Goal: Transaction & Acquisition: Purchase product/service

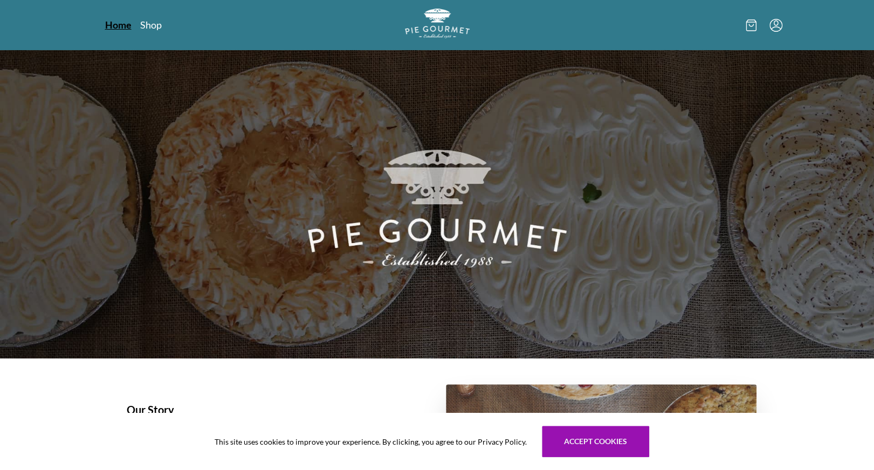
click at [118, 23] on link "Home" at bounding box center [118, 24] width 26 height 13
click at [150, 29] on link "Shop" at bounding box center [151, 24] width 22 height 13
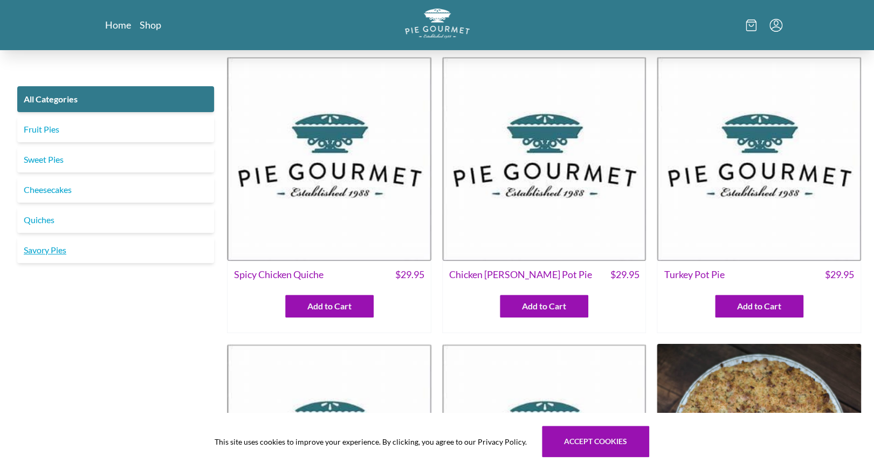
click at [46, 243] on link "Savory Pies" at bounding box center [115, 250] width 197 height 26
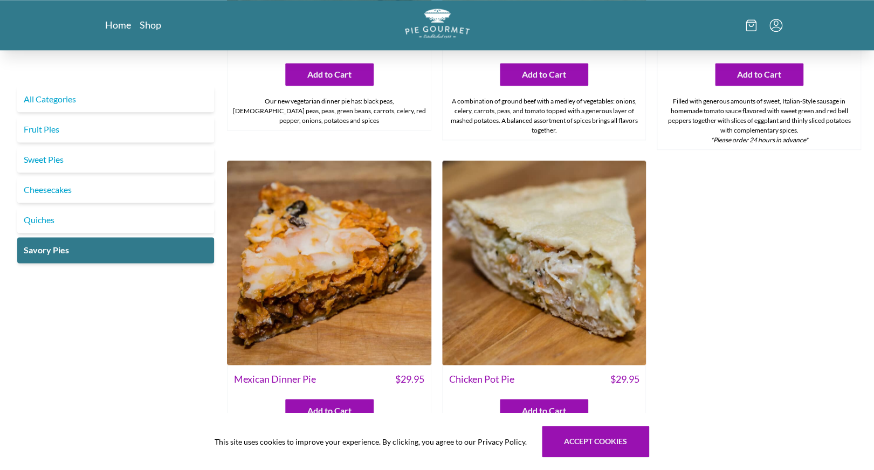
scroll to position [526, 0]
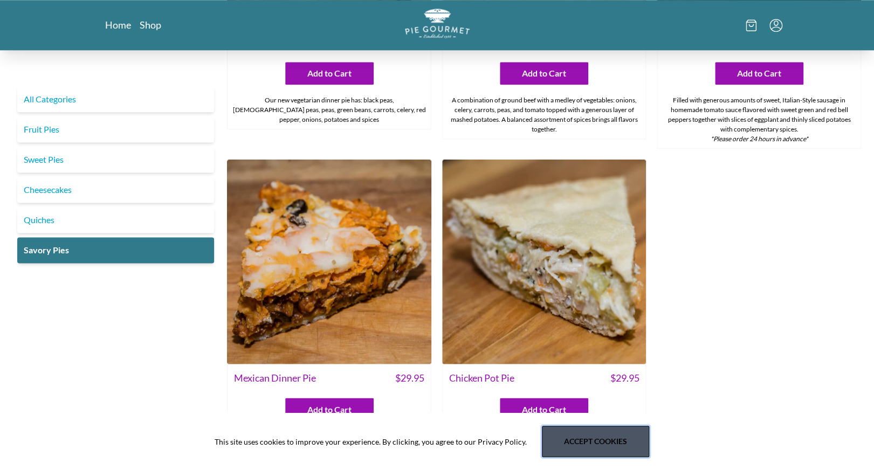
click at [575, 438] on button "Accept cookies" at bounding box center [595, 441] width 107 height 31
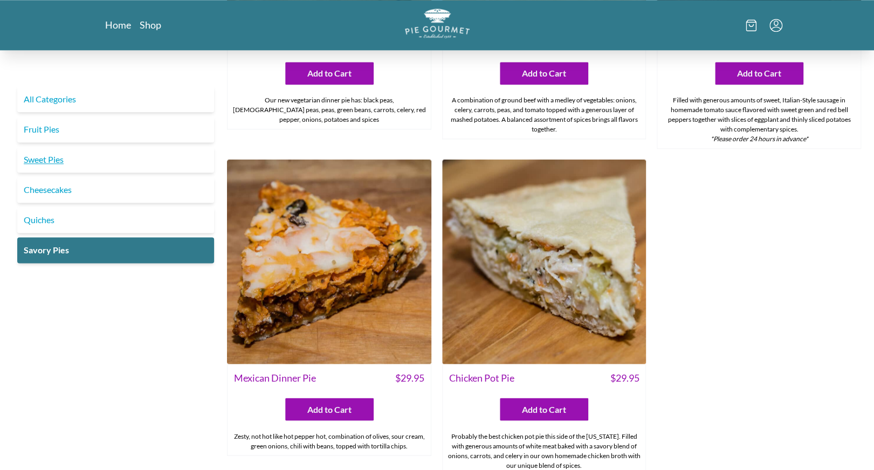
click at [66, 162] on link "Sweet Pies" at bounding box center [115, 160] width 197 height 26
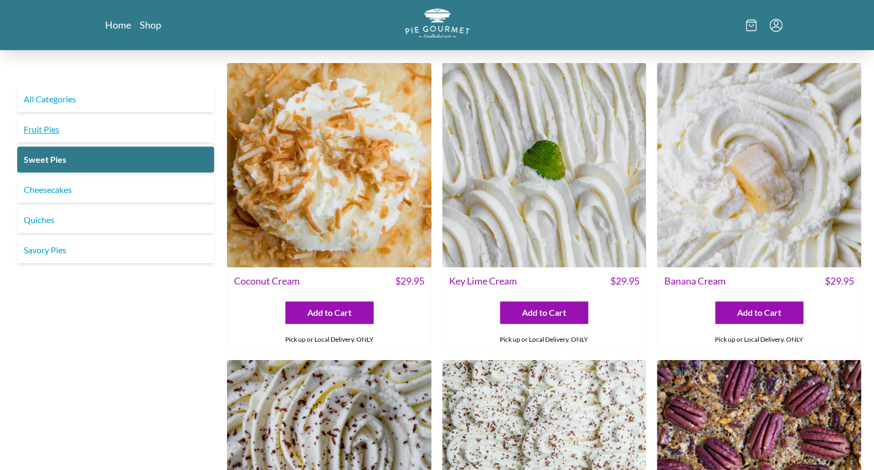
click at [54, 138] on link "Fruit Pies" at bounding box center [115, 129] width 197 height 26
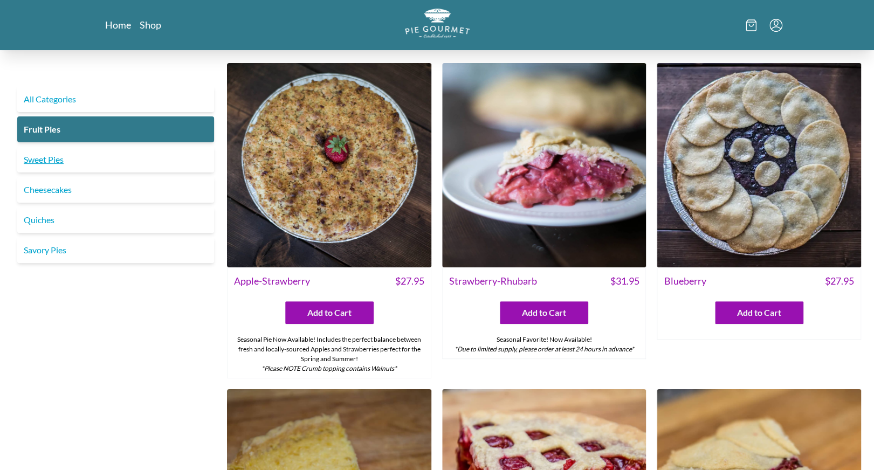
click at [44, 157] on link "Sweet Pies" at bounding box center [115, 160] width 197 height 26
